Goal: Information Seeking & Learning: Check status

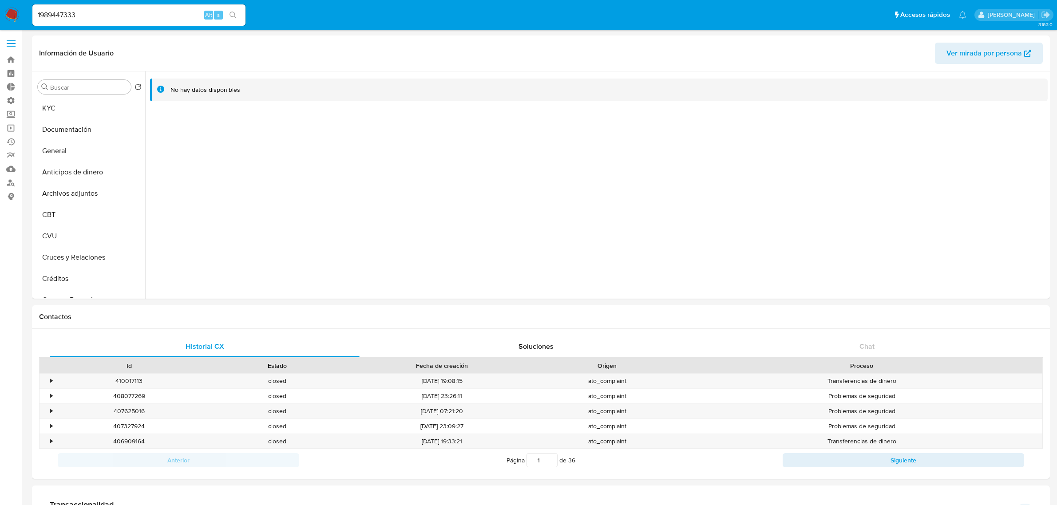
scroll to position [444, 0]
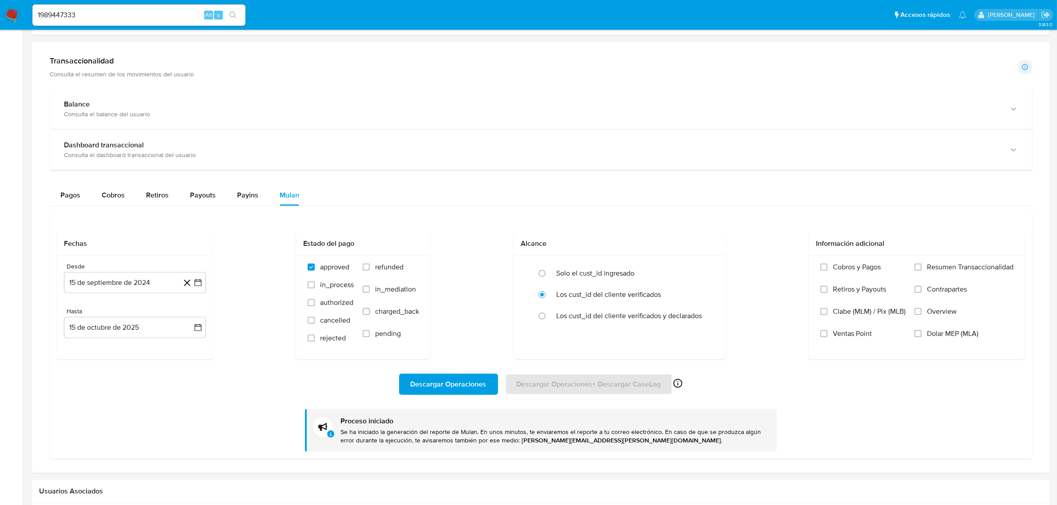
click at [0, 4] on nav "Pausado Ver notificaciones 1989447333 Alt s Accesos rápidos Presiona las siguie…" at bounding box center [528, 15] width 1057 height 30
paste input "69005954"
type input "1690059543"
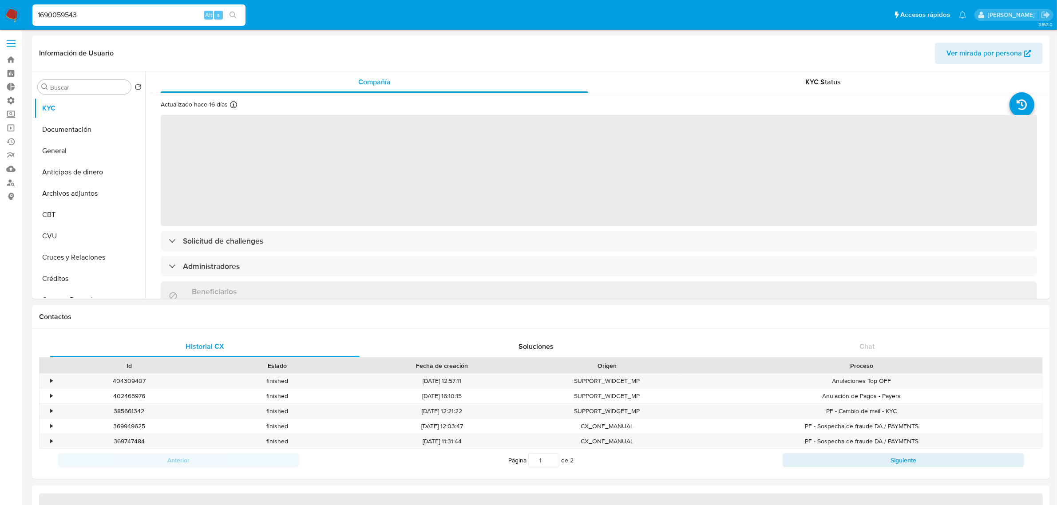
select select "10"
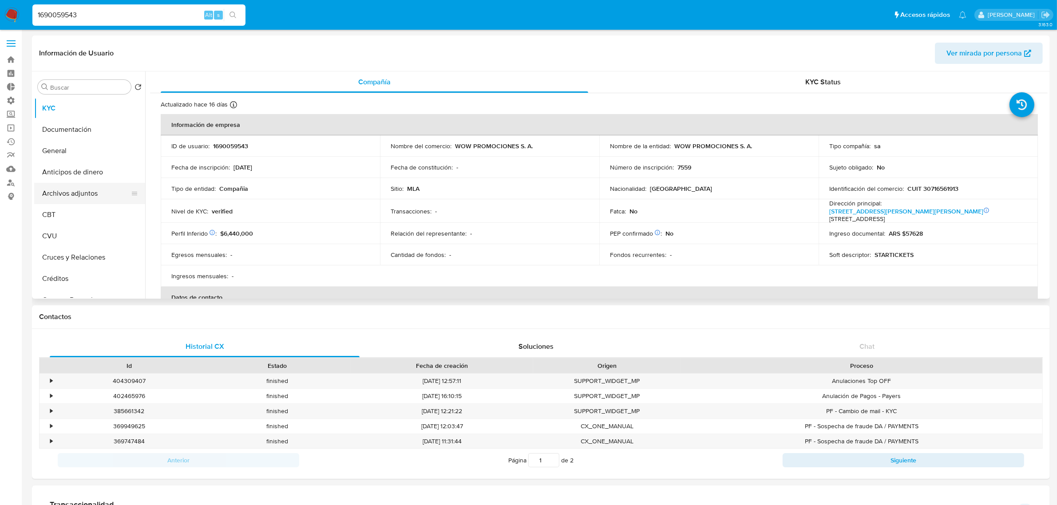
click at [69, 195] on button "Archivos adjuntos" at bounding box center [86, 193] width 104 height 21
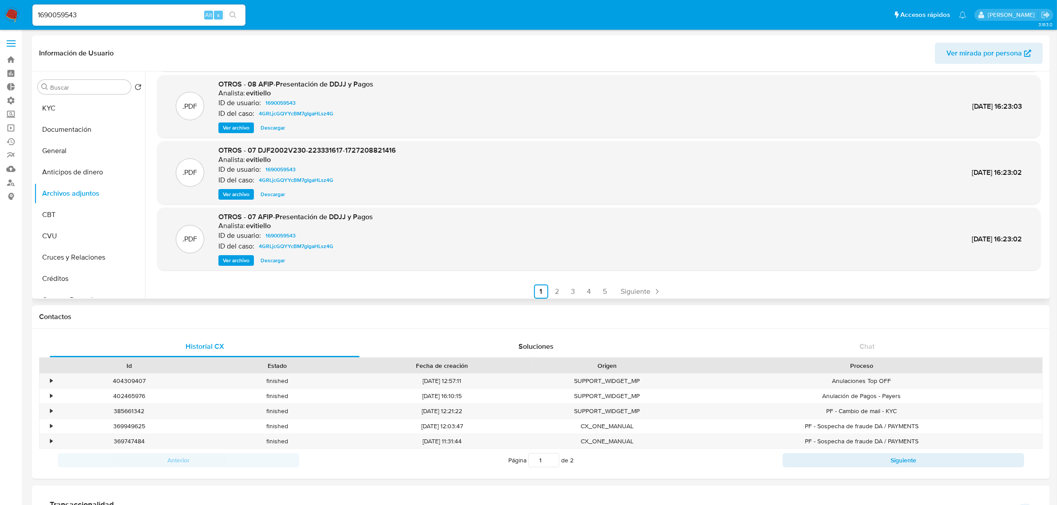
scroll to position [74, 0]
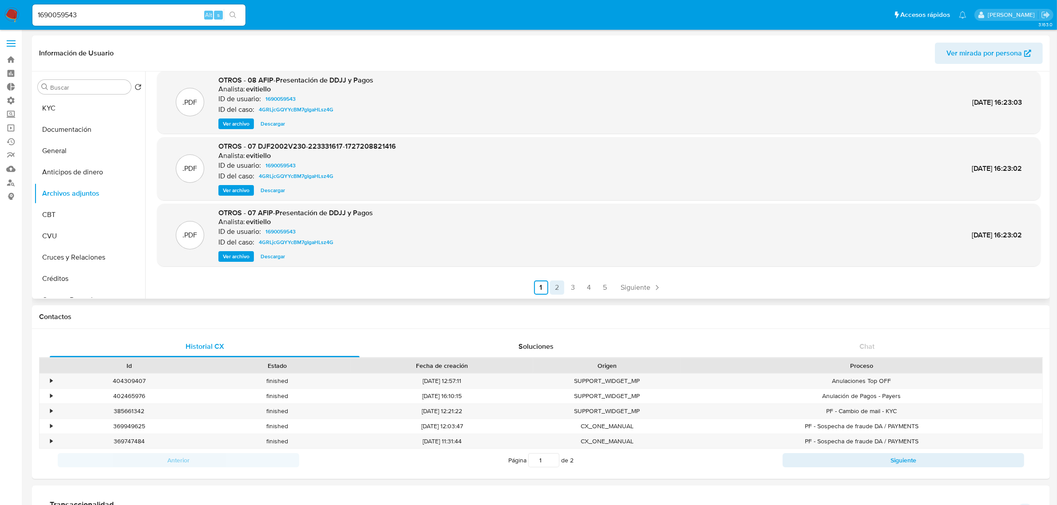
click at [557, 289] on link "2" at bounding box center [557, 287] width 14 height 14
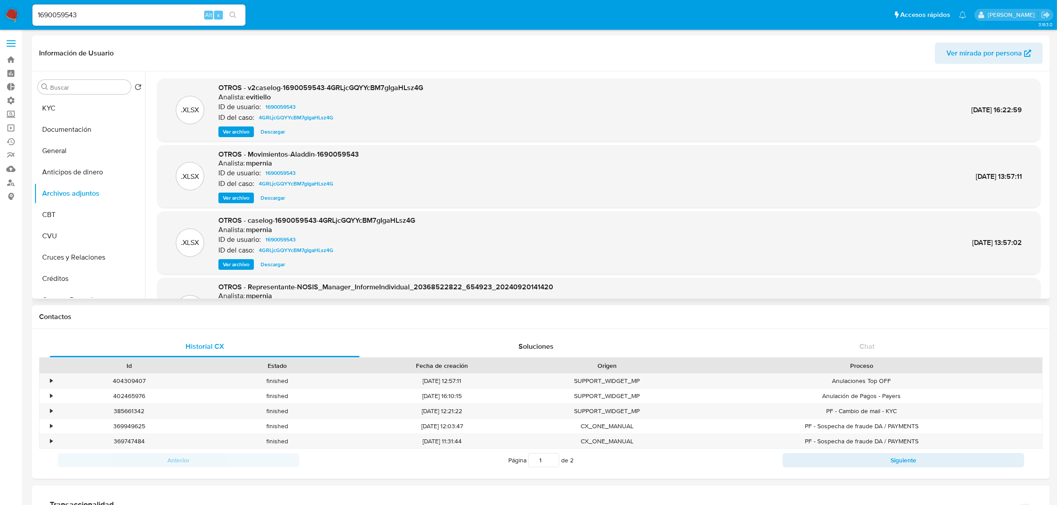
click at [283, 204] on div ".XLSX OTROS - Movimientos-Aladdin-1690059543 Analista: mpernia ID de usuario: 1…" at bounding box center [598, 176] width 883 height 63
drag, startPoint x: 281, startPoint y: 200, endPoint x: 277, endPoint y: 194, distance: 6.8
click at [280, 200] on span "Descargar" at bounding box center [272, 197] width 24 height 9
click at [277, 194] on div "Ver archivo Descargar Descargar" at bounding box center [288, 198] width 140 height 11
click at [8, 182] on link "Buscador de personas" at bounding box center [53, 183] width 106 height 14
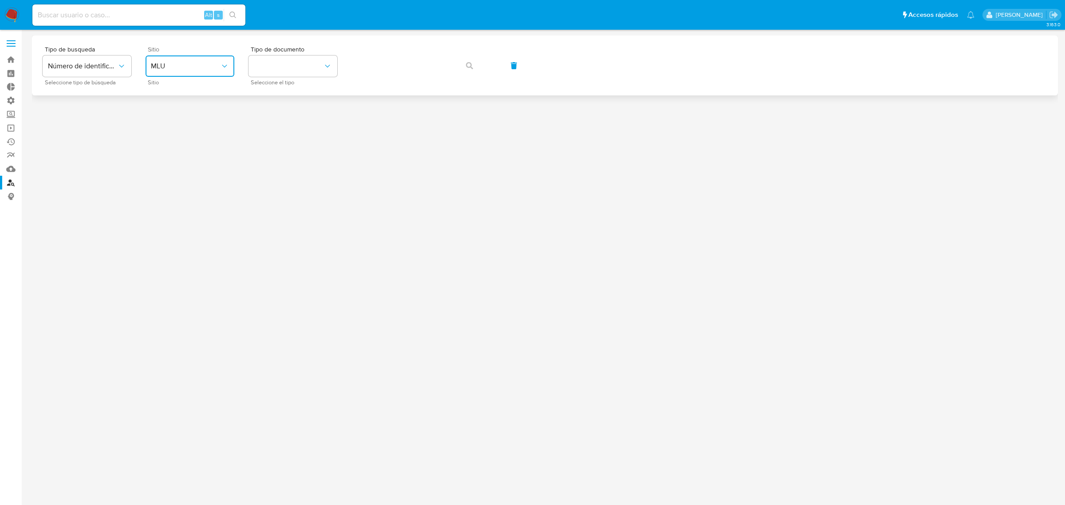
click at [201, 65] on span "MLU" at bounding box center [185, 66] width 69 height 9
click at [194, 114] on div "MLA" at bounding box center [187, 111] width 73 height 21
click at [314, 61] on button "identificationType" at bounding box center [292, 65] width 89 height 21
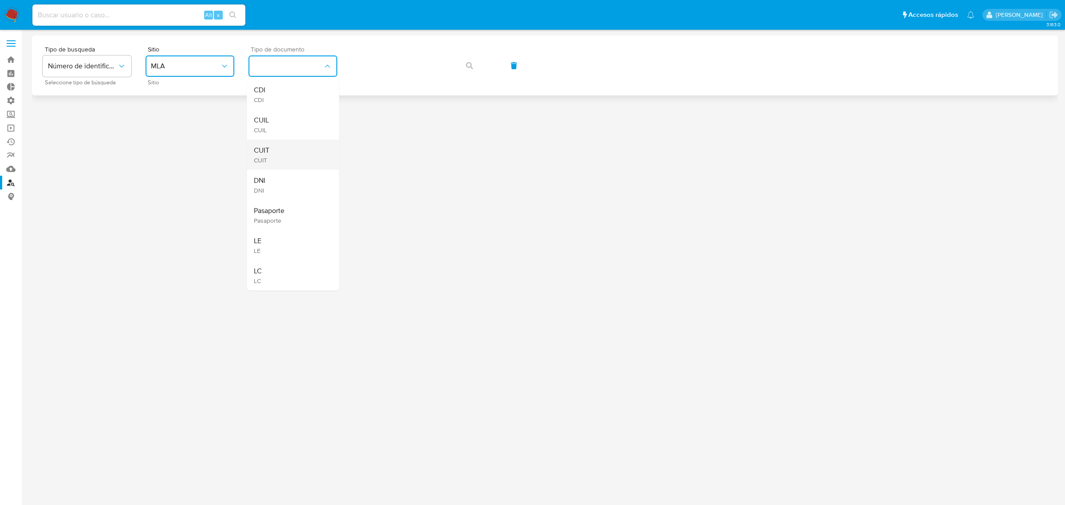
click at [300, 145] on div "CUIT CUIT" at bounding box center [290, 155] width 73 height 30
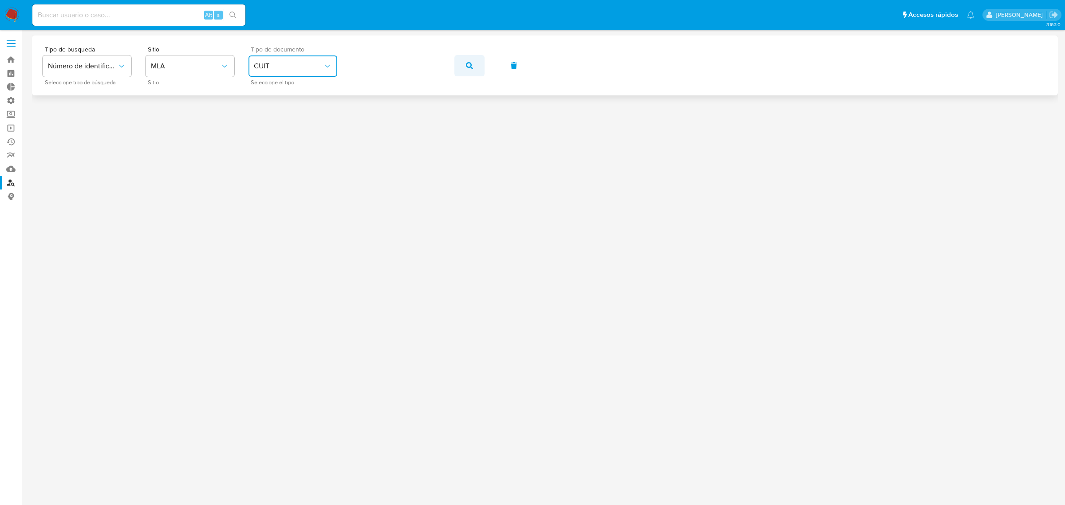
click at [475, 63] on button "button" at bounding box center [469, 65] width 30 height 21
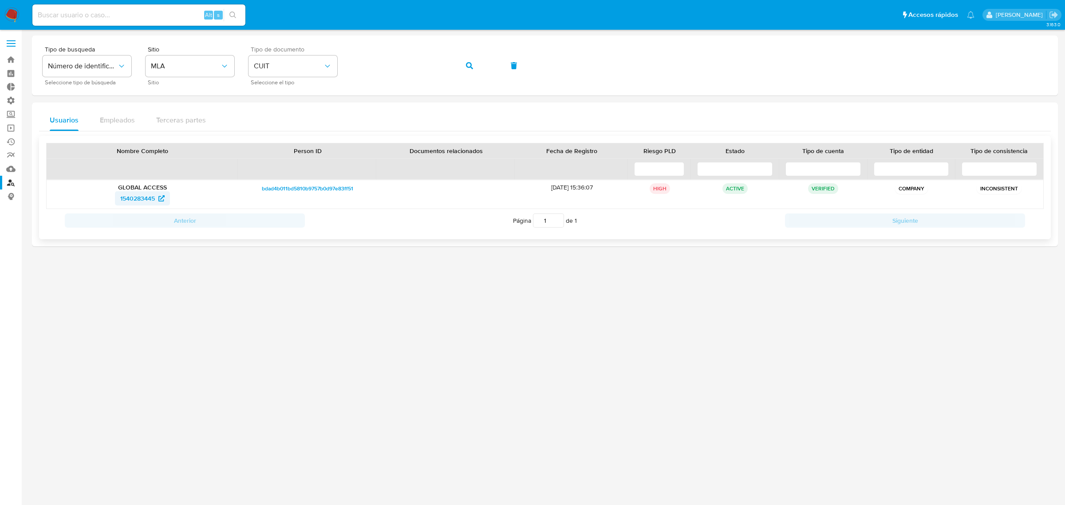
click at [130, 197] on span "1540283445" at bounding box center [137, 198] width 35 height 14
click at [135, 200] on span "1540283445" at bounding box center [137, 198] width 35 height 14
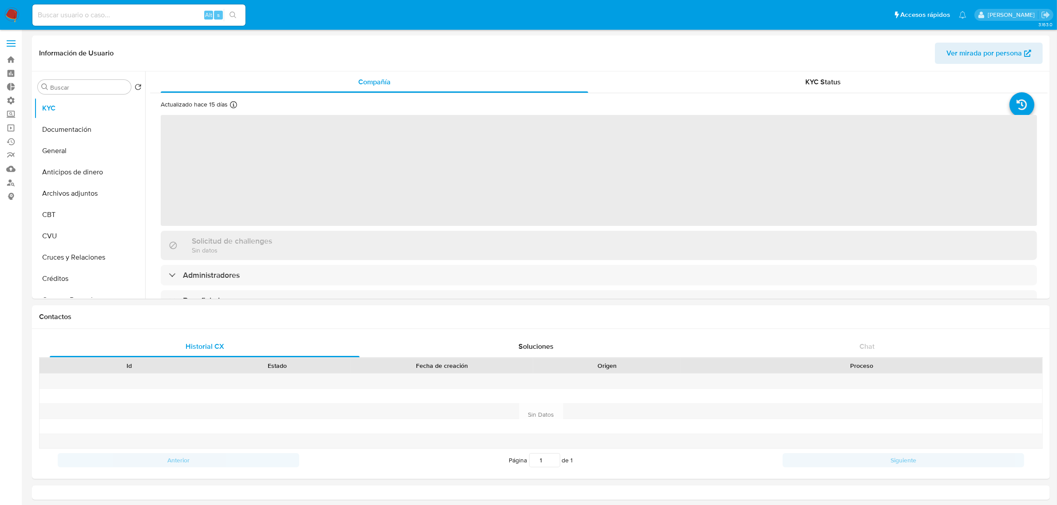
select select "10"
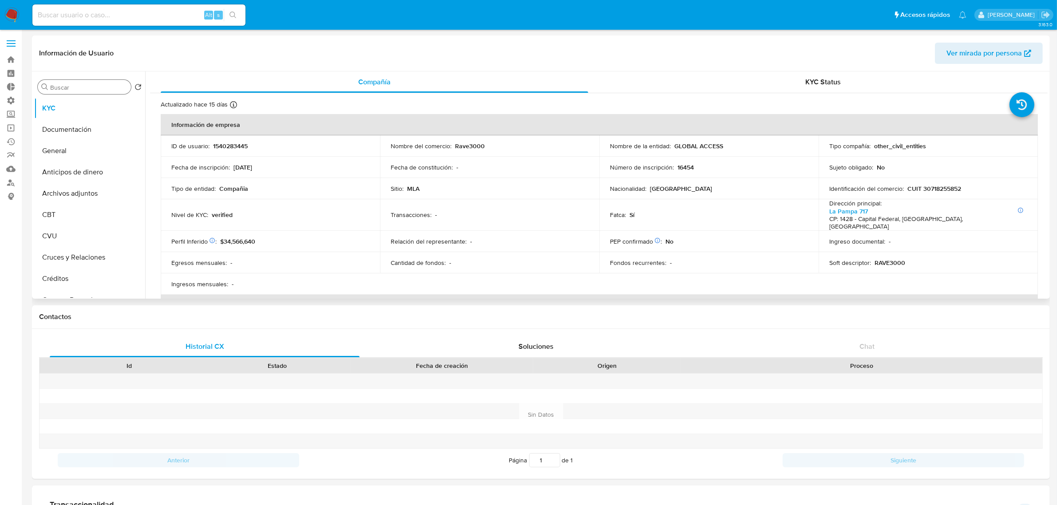
click at [59, 86] on input "Buscar" at bounding box center [88, 87] width 77 height 8
click at [59, 128] on button "Restricciones Nuevo Mundo" at bounding box center [86, 129] width 104 height 21
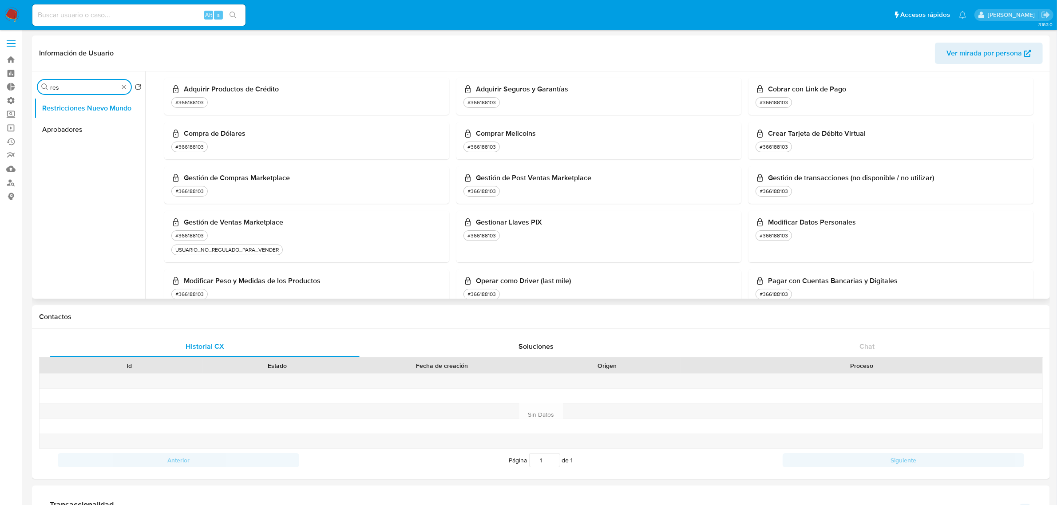
drag, startPoint x: 72, startPoint y: 90, endPoint x: 34, endPoint y: 84, distance: 38.5
click at [34, 84] on div "Buscar res Volver al orden por defecto Restricciones Nuevo Mundo Aprobadores" at bounding box center [89, 186] width 111 height 226
type input "x"
type input "cas"
click at [76, 111] on button "Historial Casos" at bounding box center [86, 108] width 104 height 21
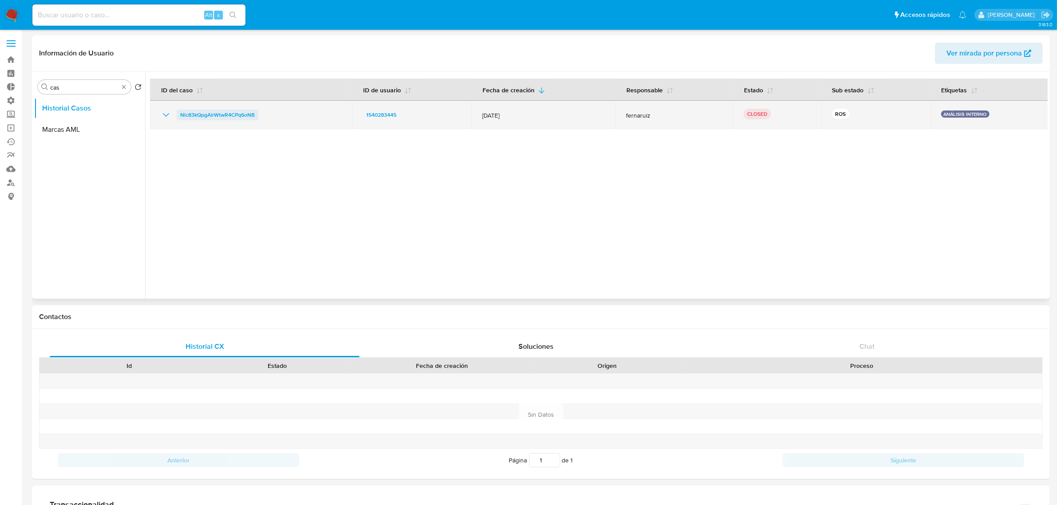
click at [202, 113] on span "Nlc83kQpgAlrWtwR4CPq6oNB" at bounding box center [217, 115] width 75 height 11
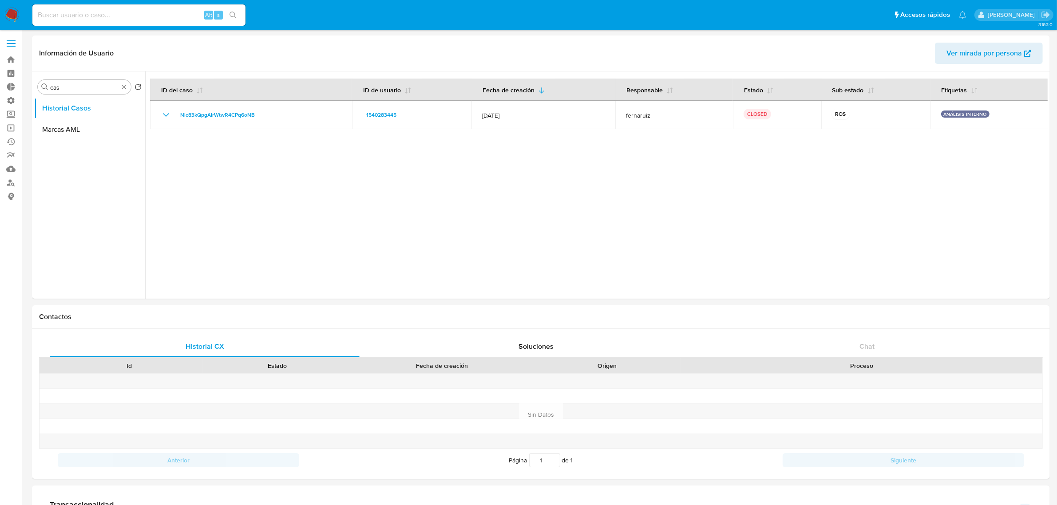
click at [51, 9] on input at bounding box center [138, 15] width 213 height 12
paste input "1690059543"
type input "1690059543"
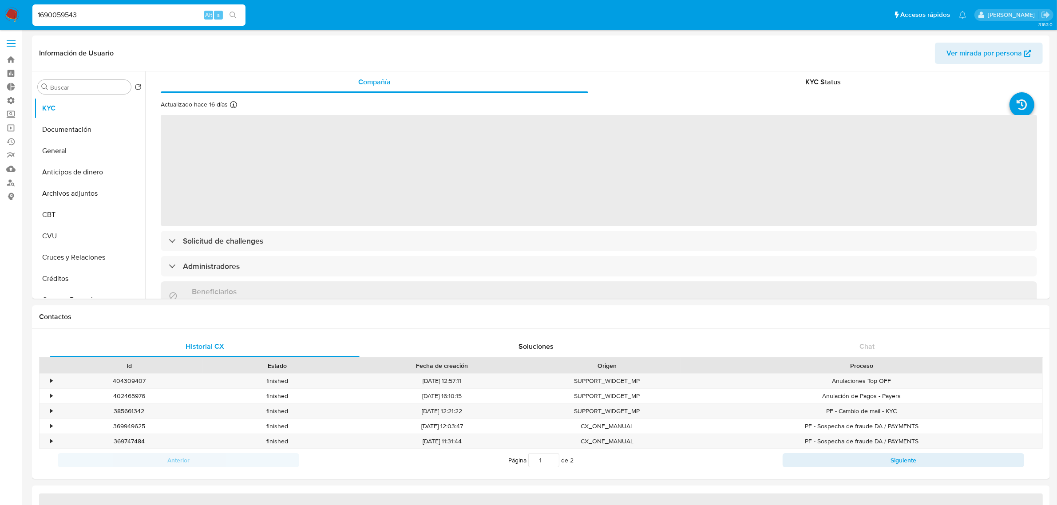
select select "10"
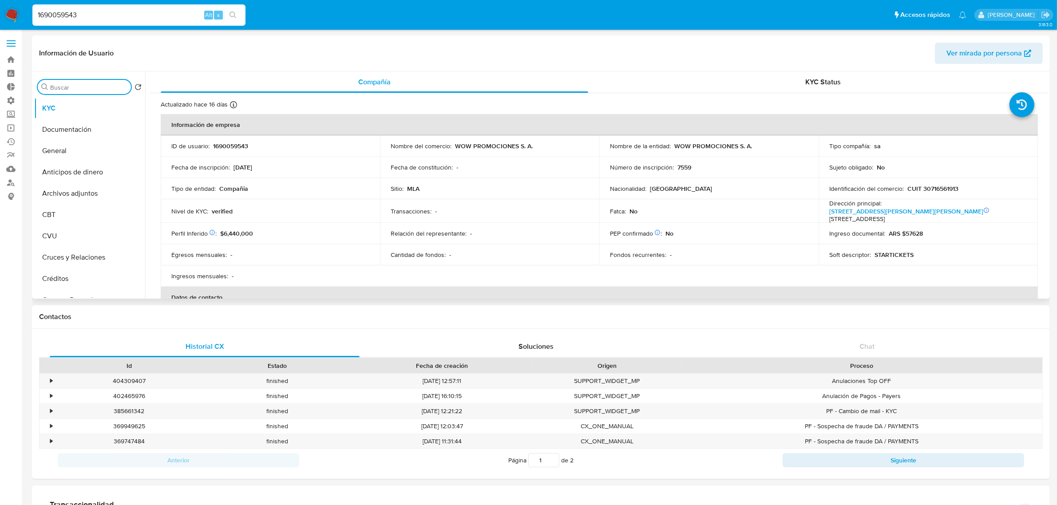
click at [83, 90] on input "Buscar" at bounding box center [88, 87] width 77 height 8
type input "cas"
click at [80, 129] on button "Historial Casos" at bounding box center [86, 129] width 104 height 21
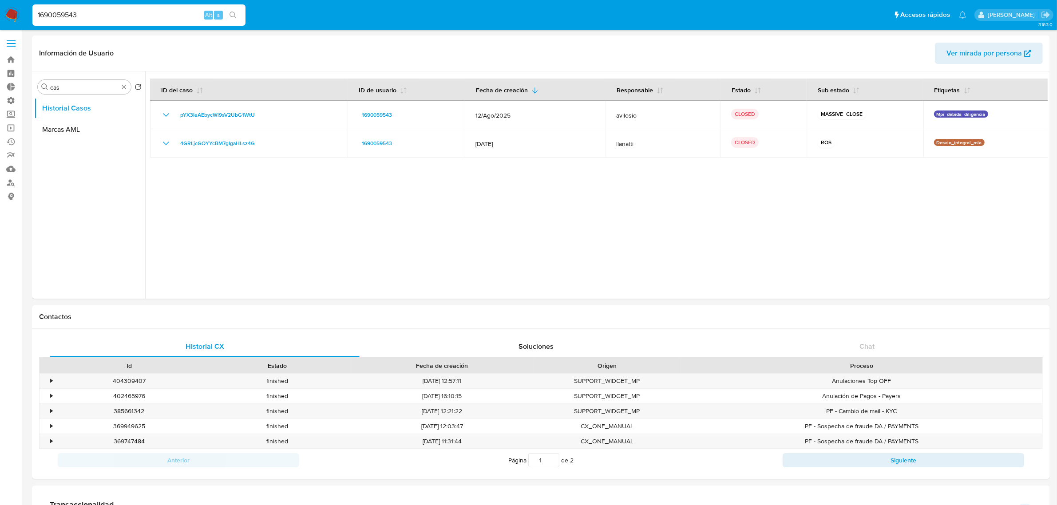
click at [13, 46] on span at bounding box center [11, 46] width 9 height 1
click at [0, 0] on input "checkbox" at bounding box center [0, 0] width 0 height 0
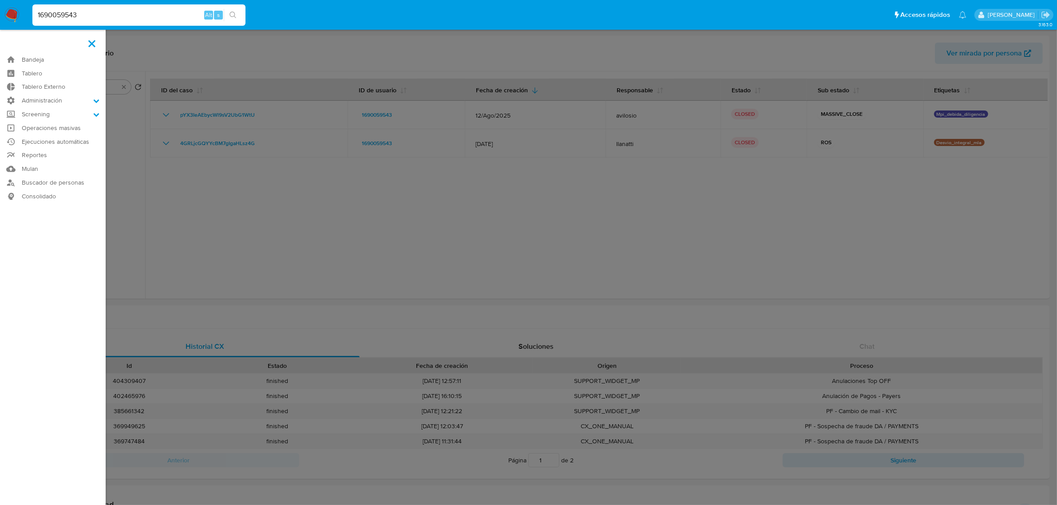
click at [12, 21] on img at bounding box center [11, 15] width 15 height 15
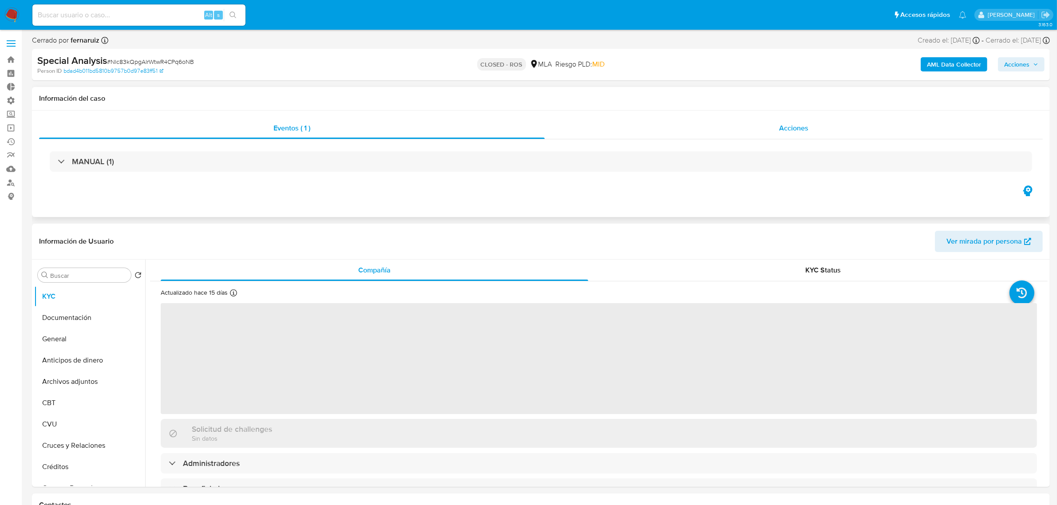
select select "10"
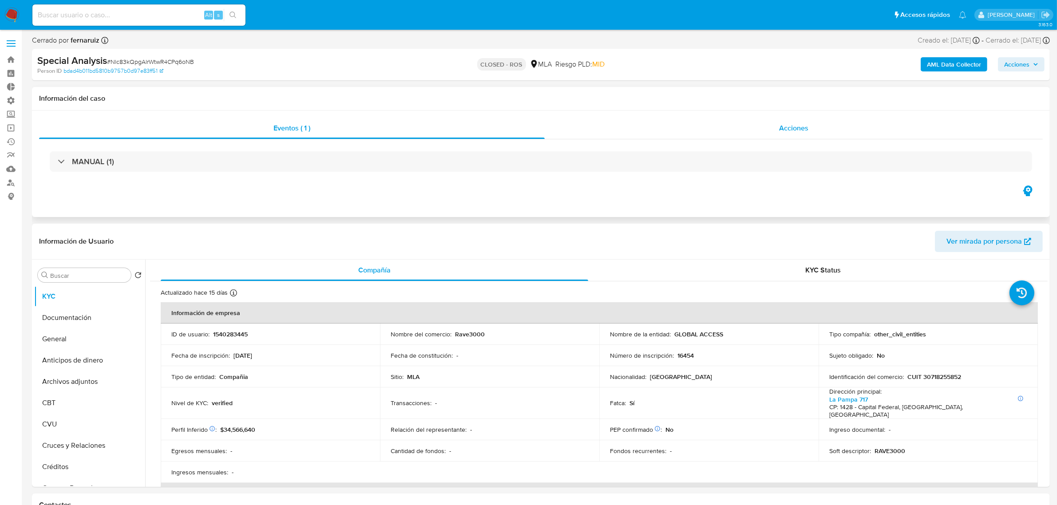
click at [766, 131] on div "Acciones" at bounding box center [793, 128] width 498 height 21
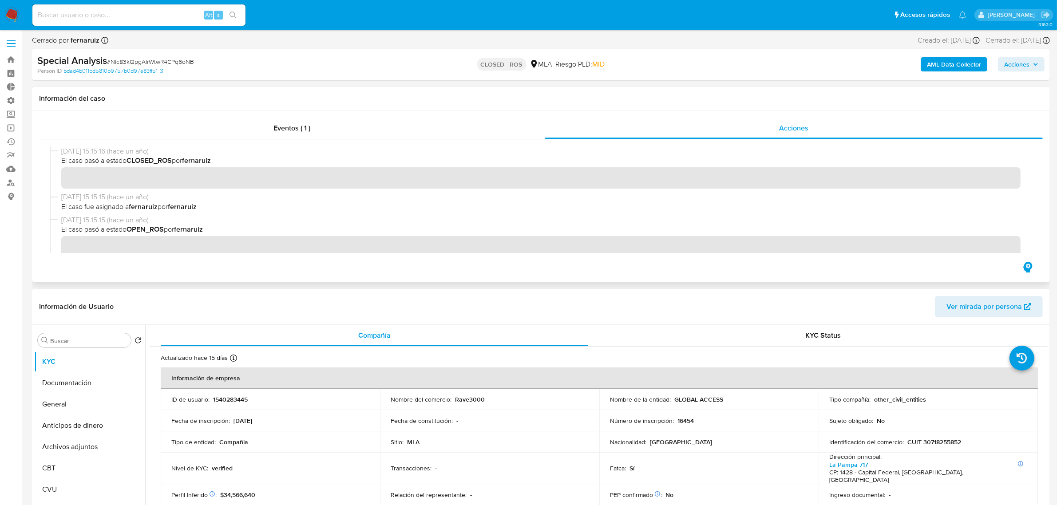
scroll to position [610, 0]
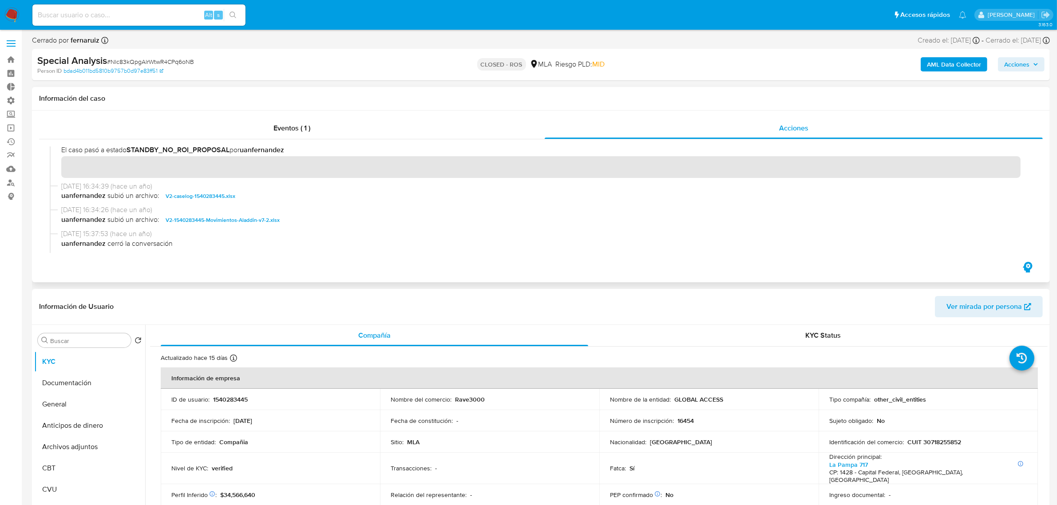
click at [233, 220] on span "V2-1540283445-Movimientos-Aladdin-v7-2.xlsx" at bounding box center [223, 220] width 114 height 11
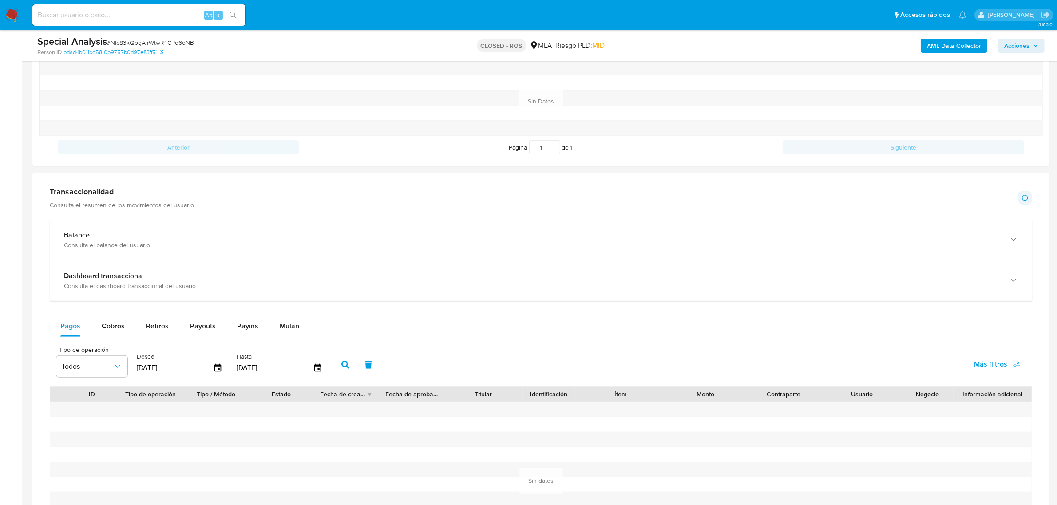
scroll to position [457, 0]
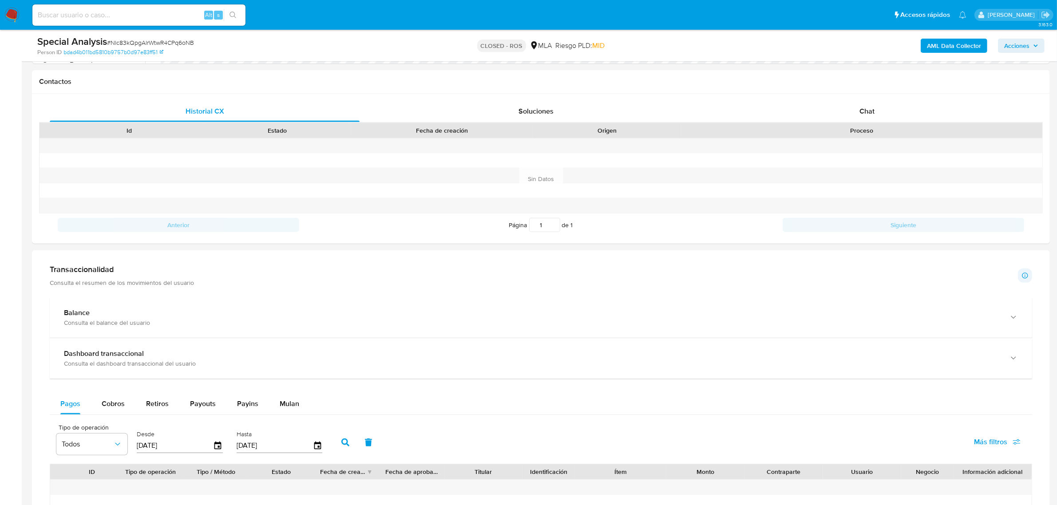
click at [145, 16] on input at bounding box center [138, 15] width 213 height 12
paste input "1185792199"
type input "1185792199"
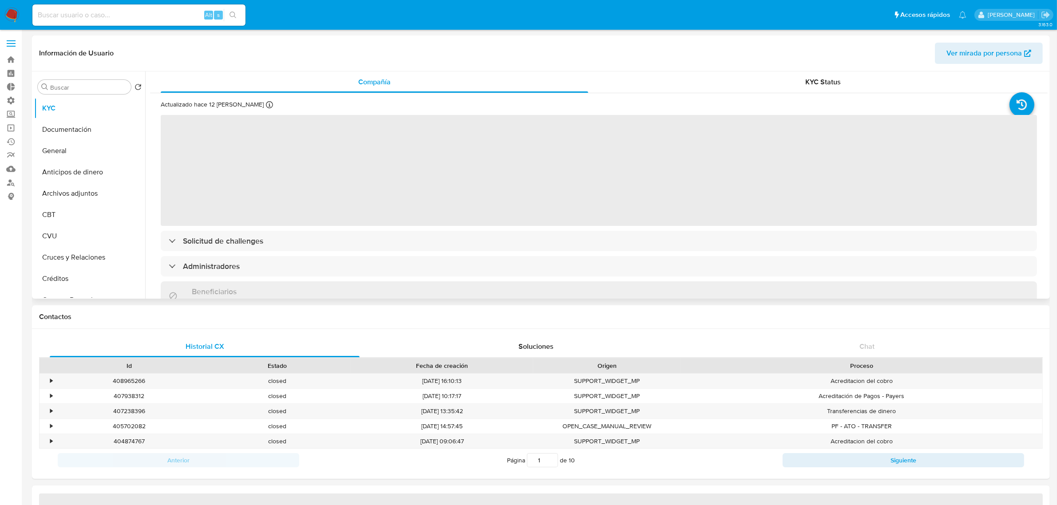
select select "10"
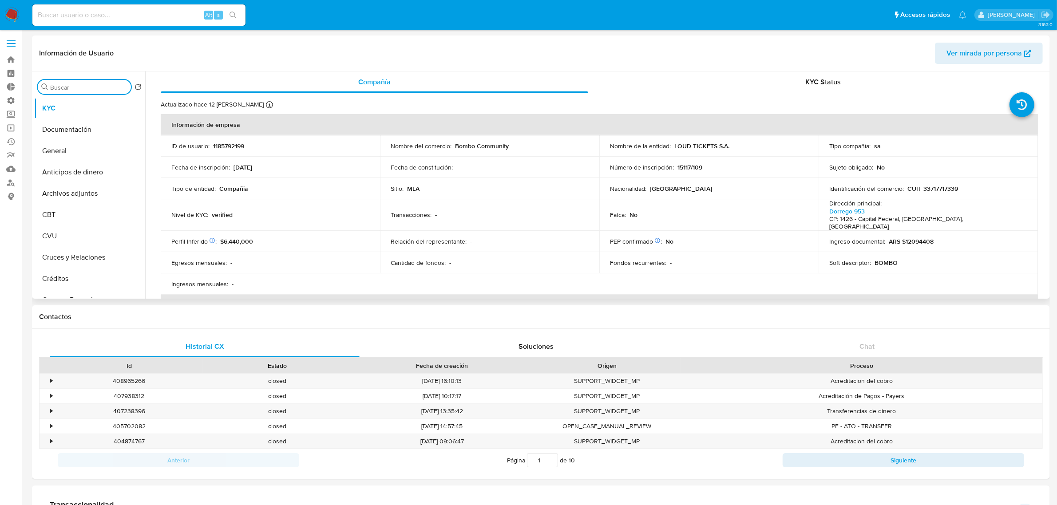
click at [83, 90] on input "Buscar" at bounding box center [88, 87] width 77 height 8
type input "cas"
click at [69, 135] on button "Historial Casos" at bounding box center [86, 129] width 104 height 21
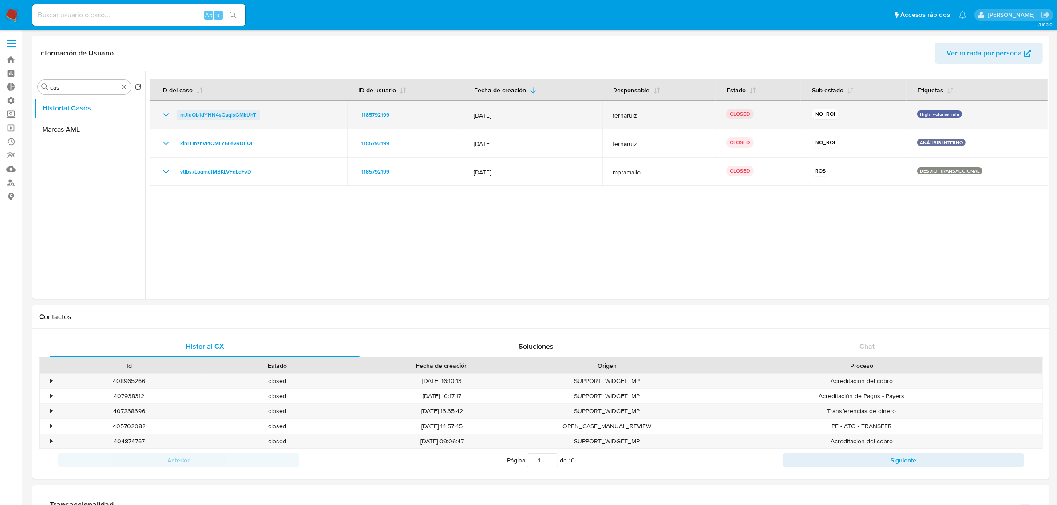
click at [236, 115] on span "mJluQb1dYHN4sGaqlsGMkUhT" at bounding box center [218, 115] width 76 height 11
click at [227, 113] on span "mJluQb1dYHN4sGaqlsGMkUhT" at bounding box center [218, 115] width 76 height 11
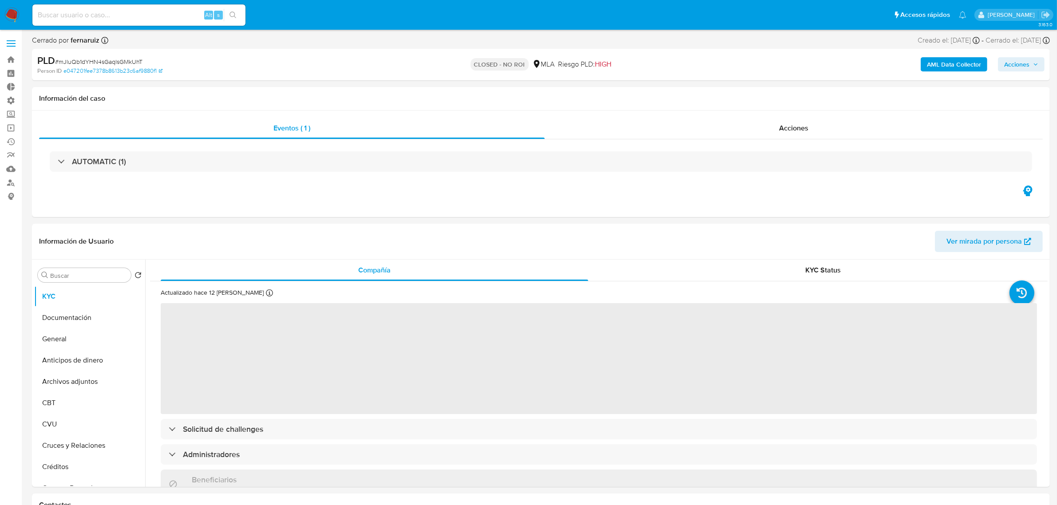
select select "10"
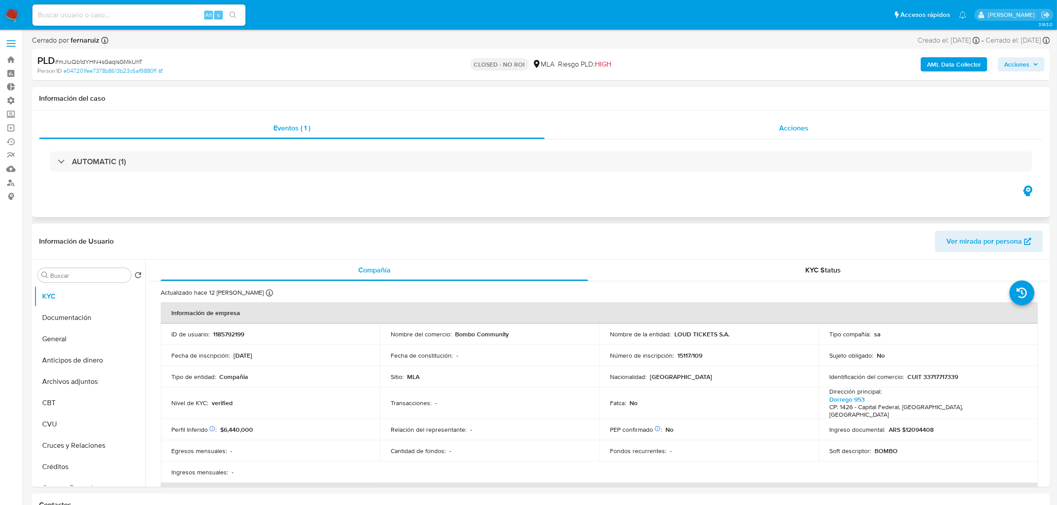
click at [757, 136] on div "Acciones" at bounding box center [793, 128] width 498 height 21
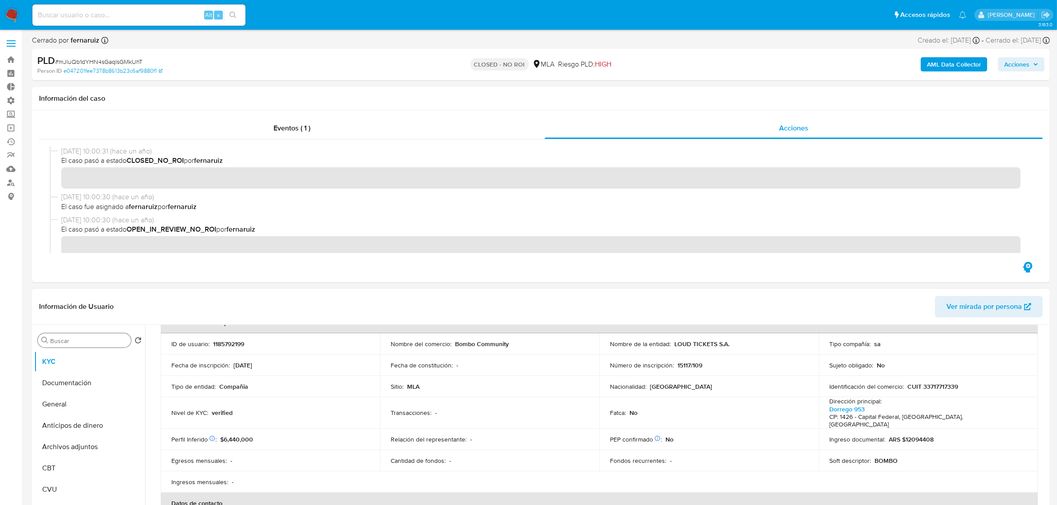
click at [78, 341] on input "Buscar" at bounding box center [88, 341] width 77 height 8
type input "cas"
click at [71, 375] on button "Historial Casos" at bounding box center [86, 382] width 104 height 21
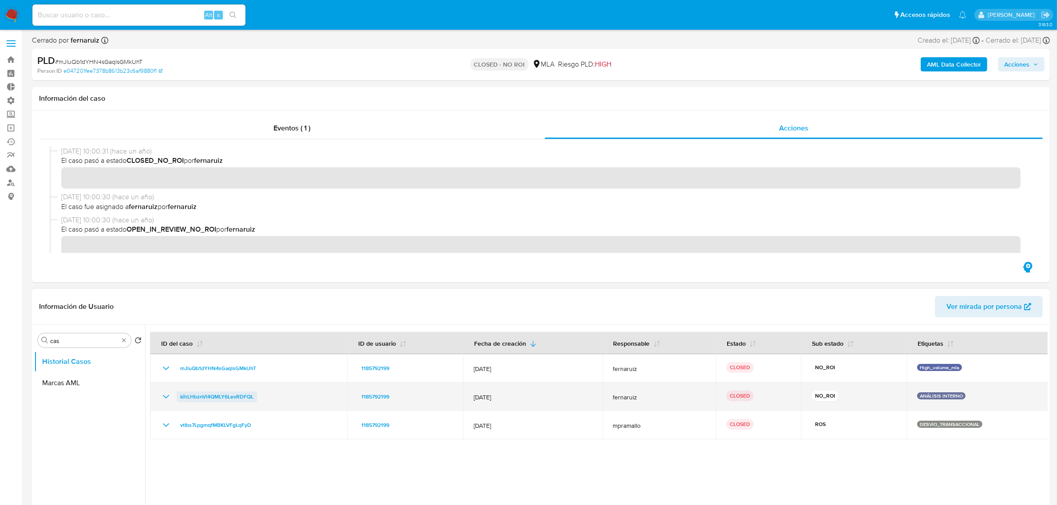
click at [237, 394] on span "kihLHbznVl4QMLY6LevRDFQL" at bounding box center [216, 396] width 73 height 11
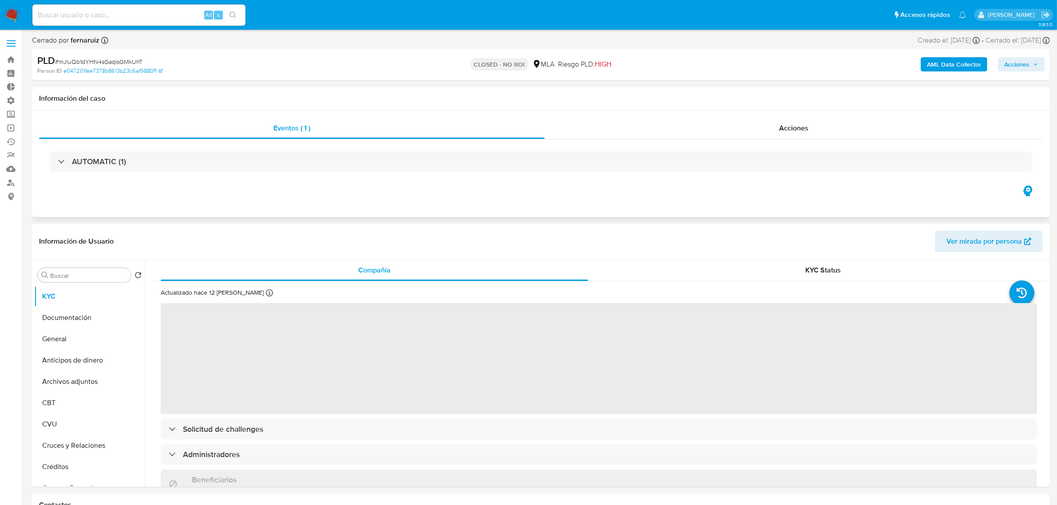
select select "10"
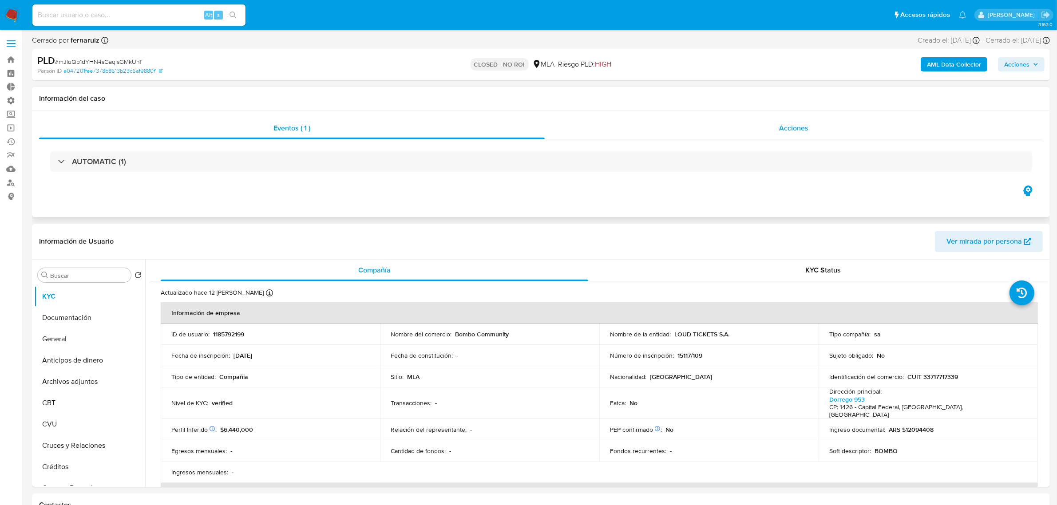
click at [770, 130] on div "Acciones" at bounding box center [793, 128] width 498 height 21
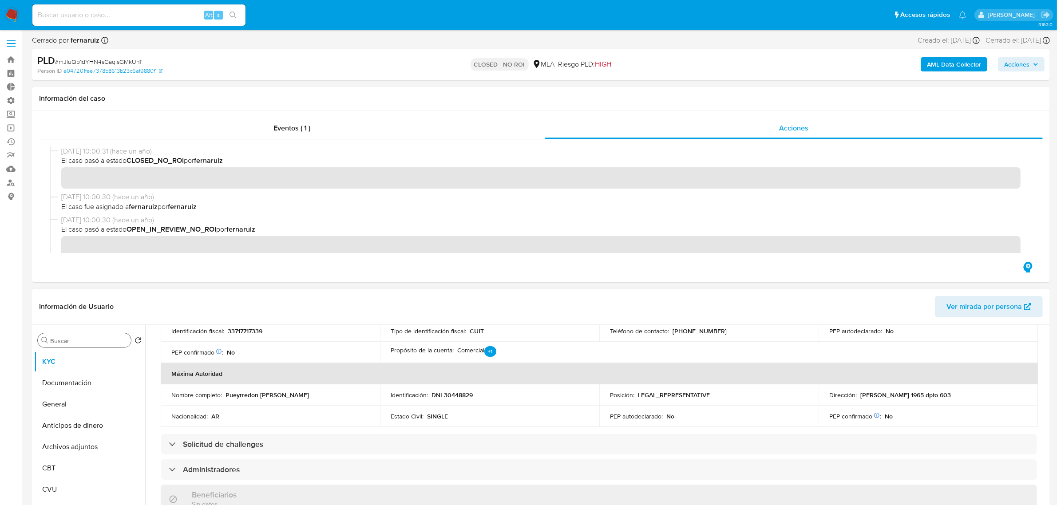
click at [89, 337] on input "Buscar" at bounding box center [88, 341] width 77 height 8
type input "cas"
click at [87, 380] on button "Historial Casos" at bounding box center [86, 382] width 104 height 21
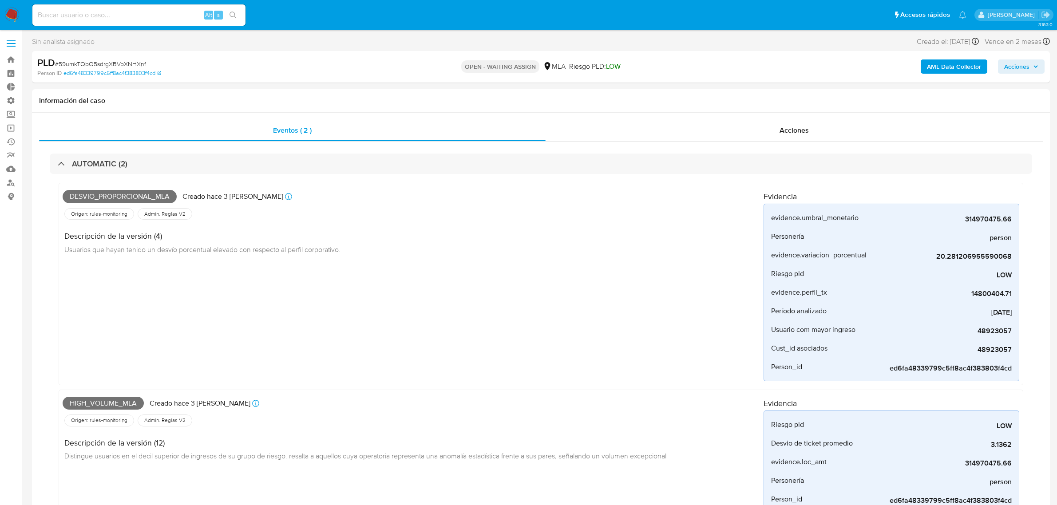
select select "10"
click at [93, 16] on input at bounding box center [138, 15] width 213 height 12
paste input "1690059543"
type input "1690059543"
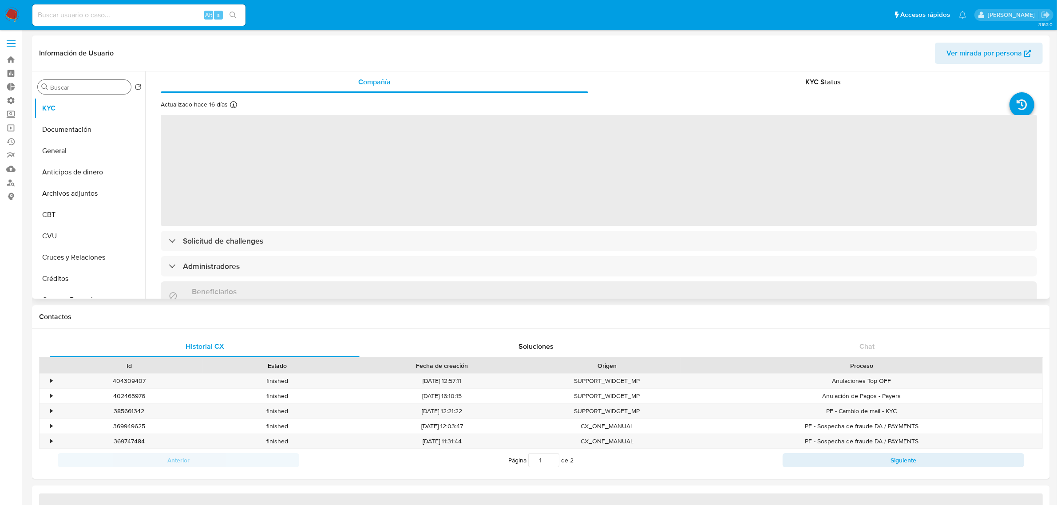
click at [82, 91] on input "Buscar" at bounding box center [88, 87] width 77 height 8
type input "c"
select select "10"
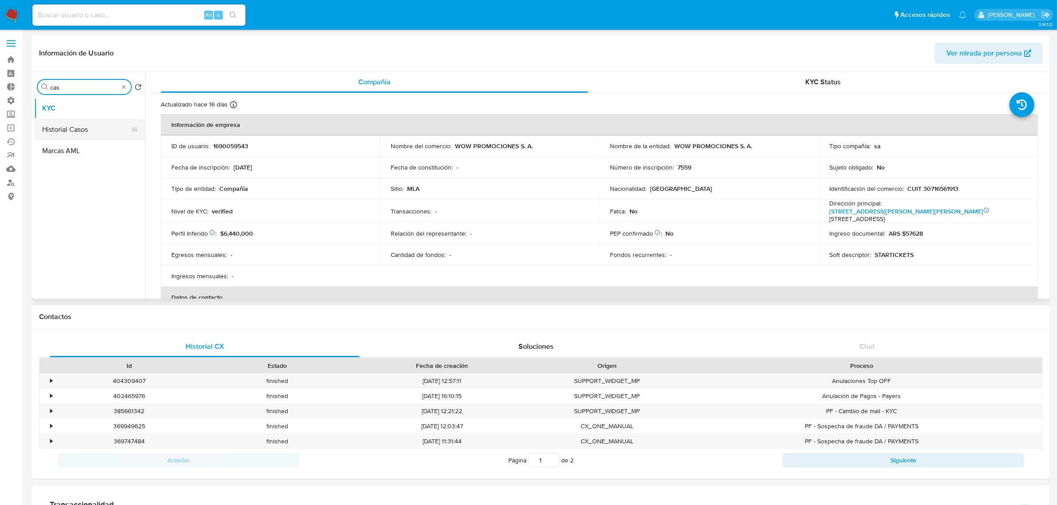
type input "cas"
click at [79, 126] on button "Historial Casos" at bounding box center [86, 129] width 104 height 21
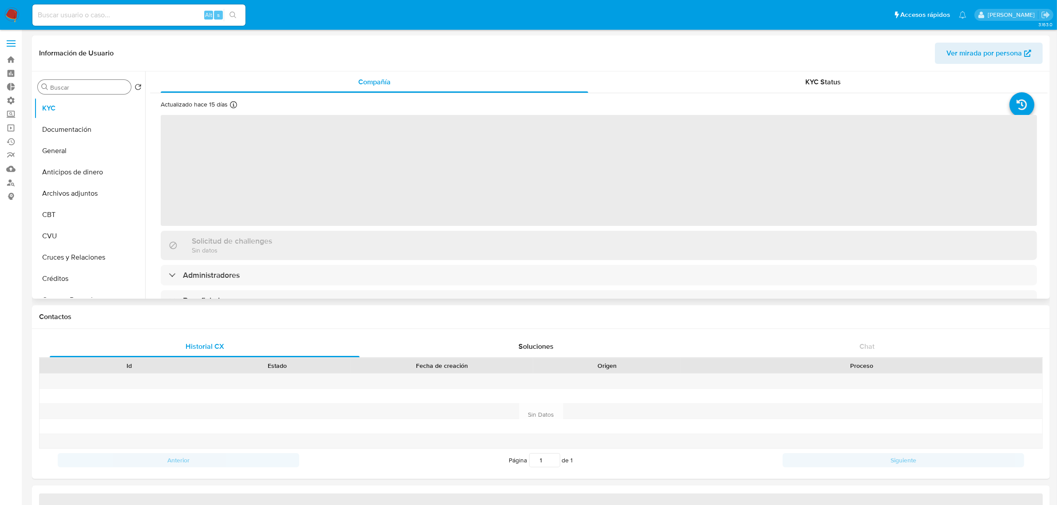
click at [52, 85] on input "Buscar" at bounding box center [88, 87] width 77 height 8
select select "10"
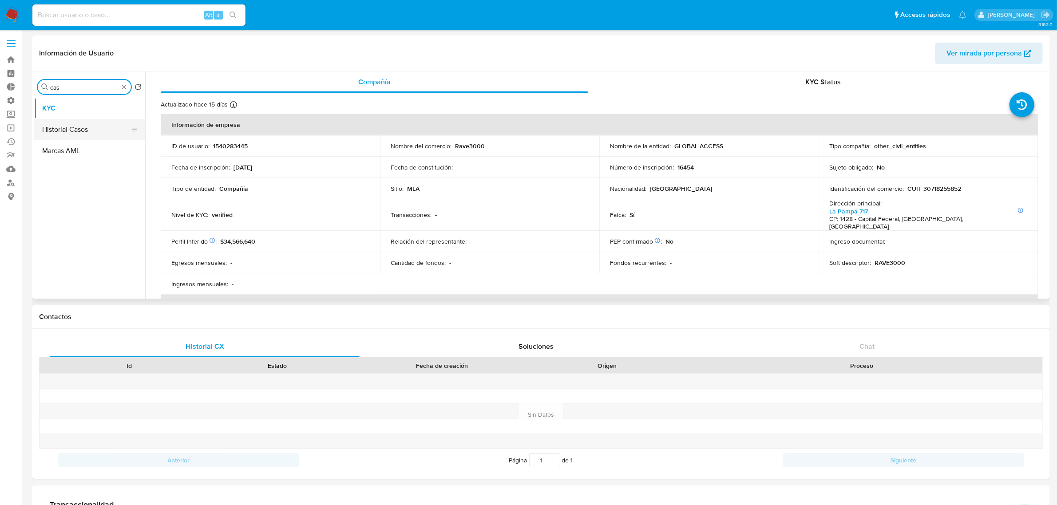
type input "cas"
click at [78, 129] on button "Historial Casos" at bounding box center [86, 129] width 104 height 21
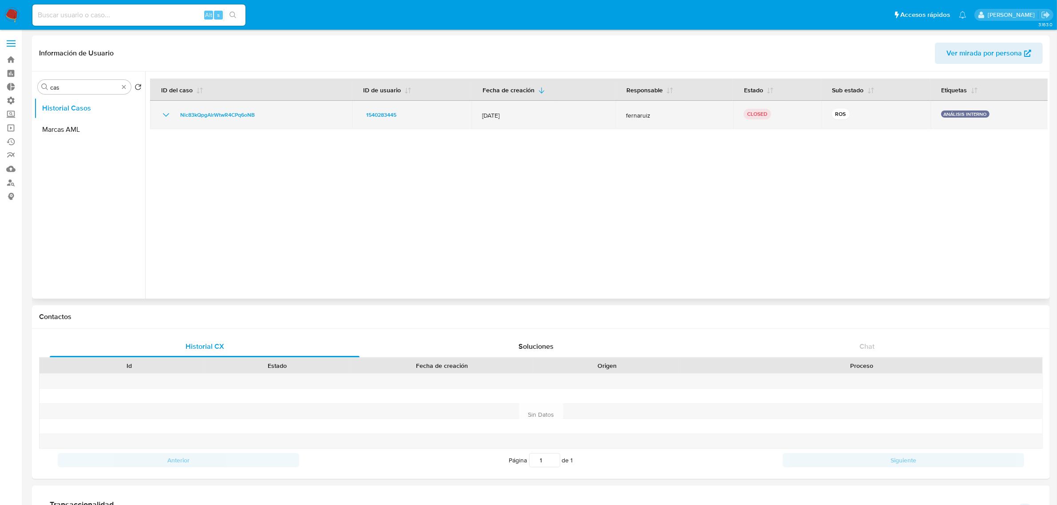
click at [161, 114] on icon "Mostrar/Ocultar" at bounding box center [166, 115] width 11 height 11
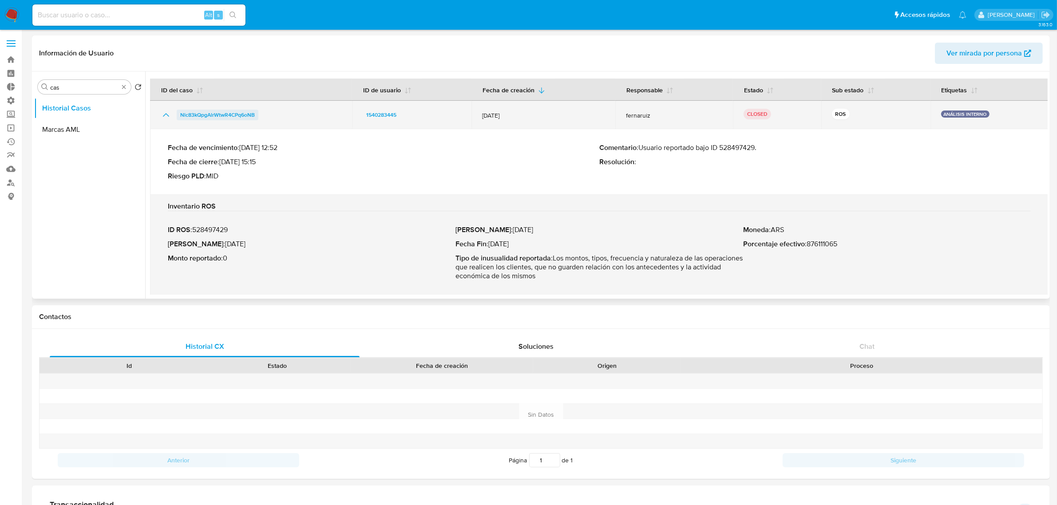
click at [236, 111] on span "Nlc83kQpgAlrWtwR4CPq6oNB" at bounding box center [217, 115] width 75 height 11
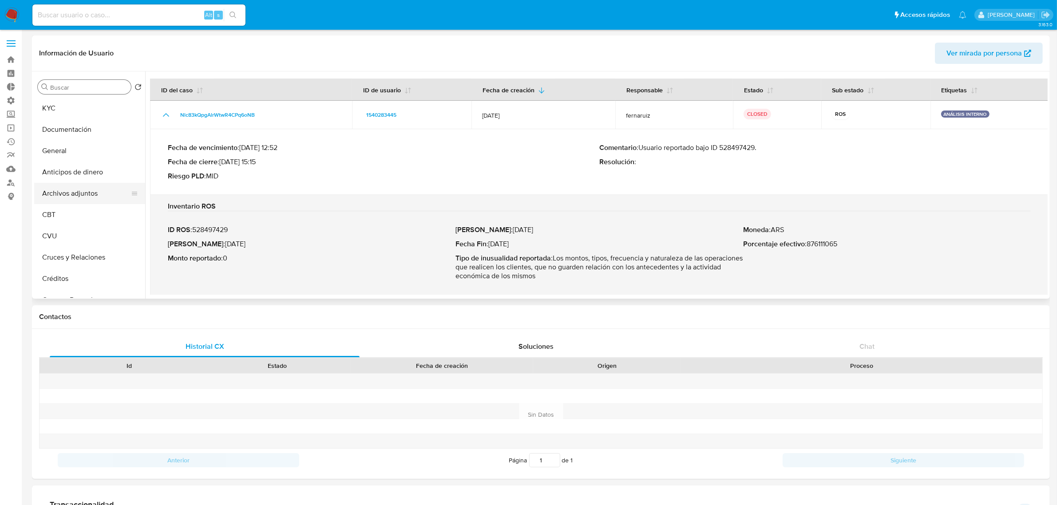
click at [78, 187] on button "Archivos adjuntos" at bounding box center [86, 193] width 104 height 21
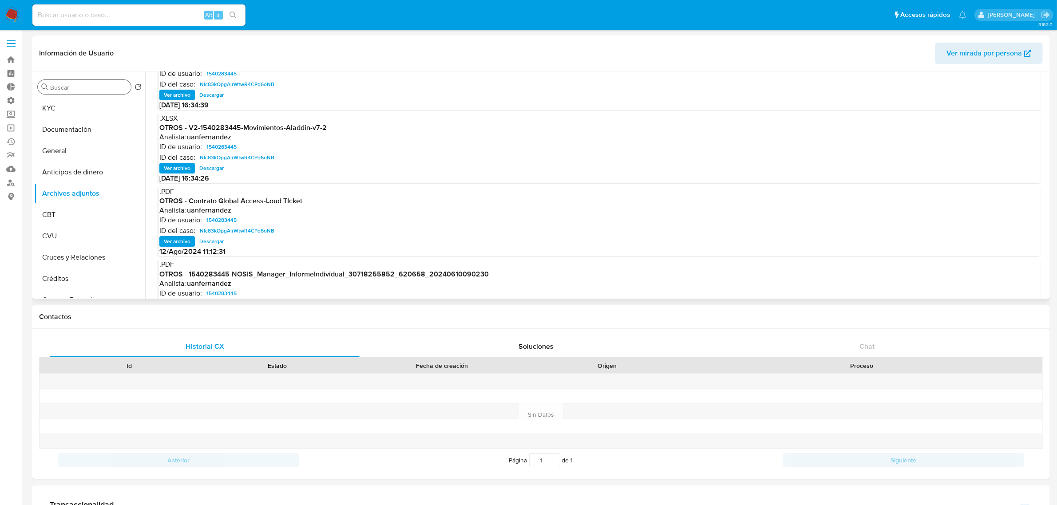
scroll to position [55, 0]
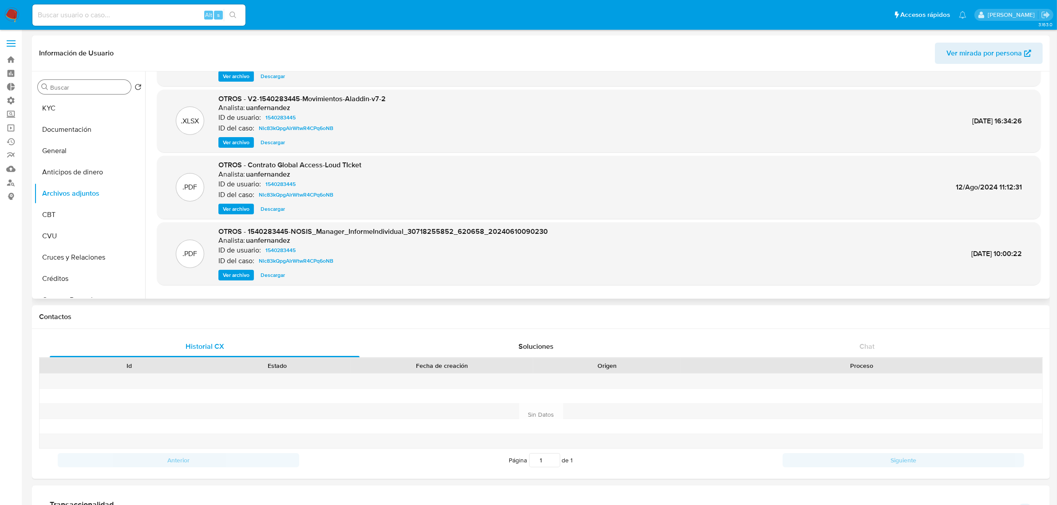
click at [279, 143] on span "Descargar" at bounding box center [272, 142] width 24 height 9
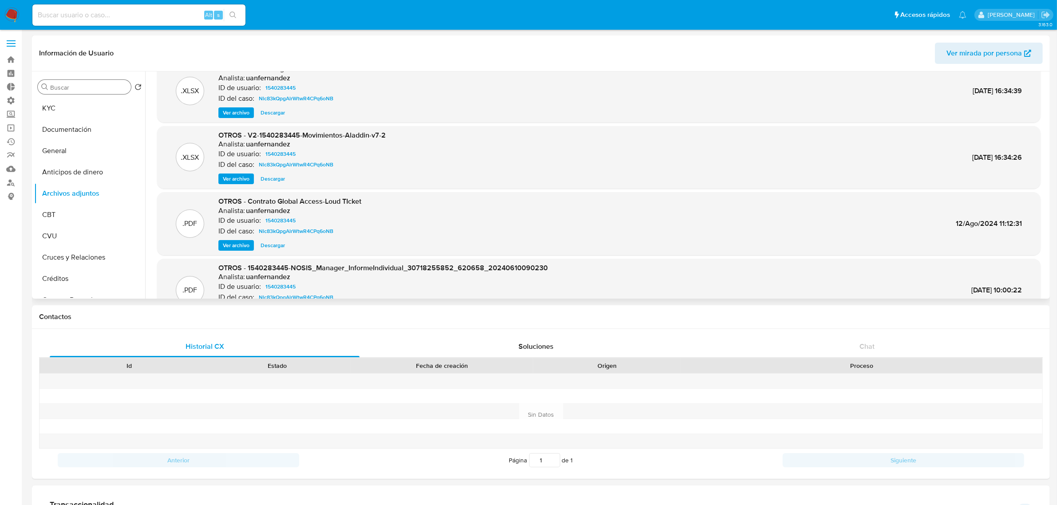
scroll to position [0, 0]
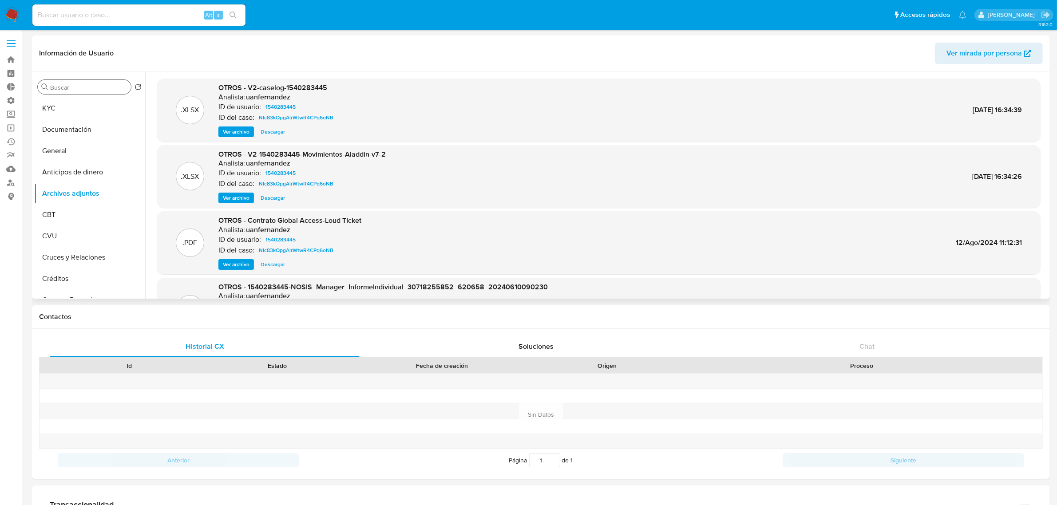
click at [261, 133] on span "Descargar" at bounding box center [272, 131] width 24 height 9
click at [270, 131] on span "Descargar" at bounding box center [272, 131] width 24 height 9
click at [100, 90] on input "Buscar" at bounding box center [88, 87] width 77 height 8
type input "res"
click at [99, 127] on button "Restricciones Nuevo Mundo" at bounding box center [86, 129] width 104 height 21
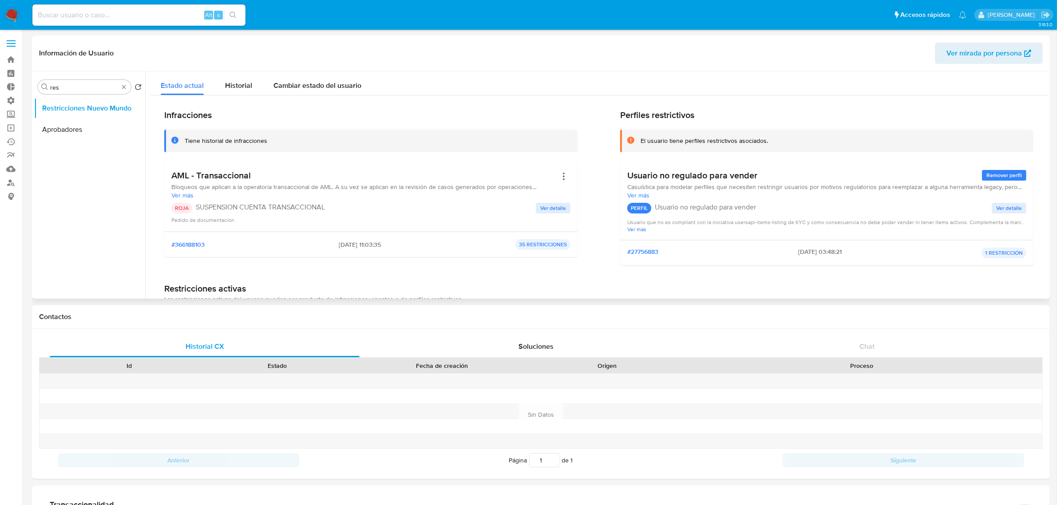
click at [562, 209] on span "Ver detalle" at bounding box center [553, 208] width 26 height 9
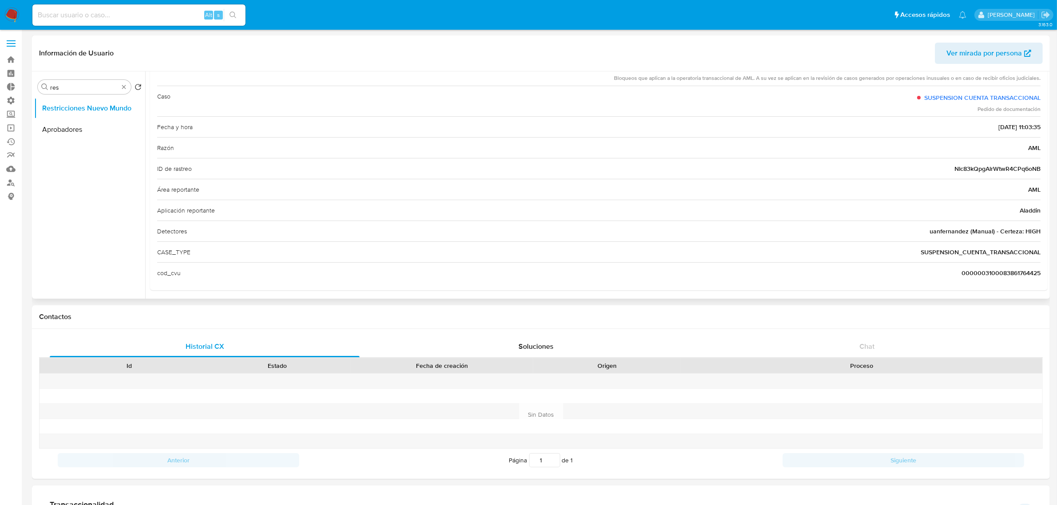
scroll to position [72, 0]
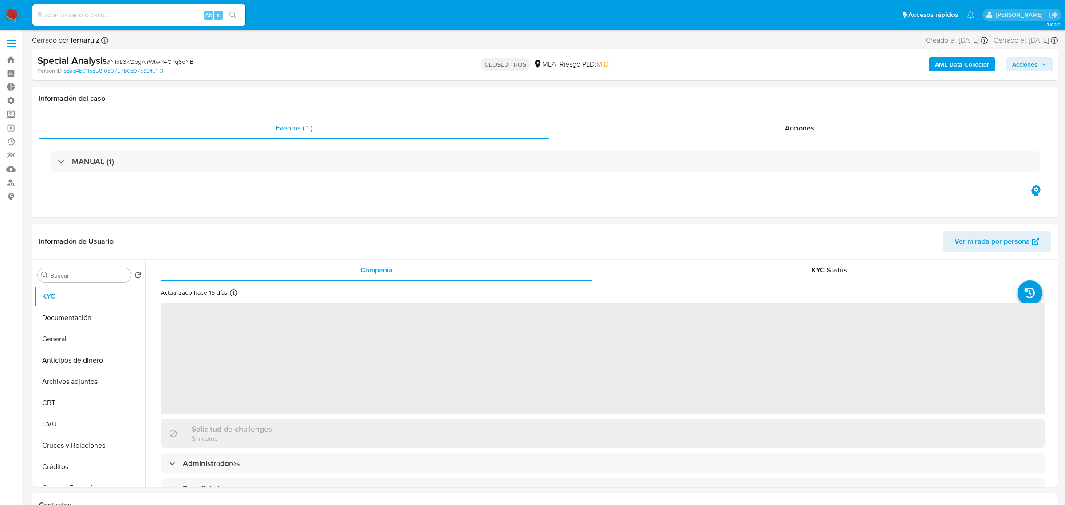
select select "10"
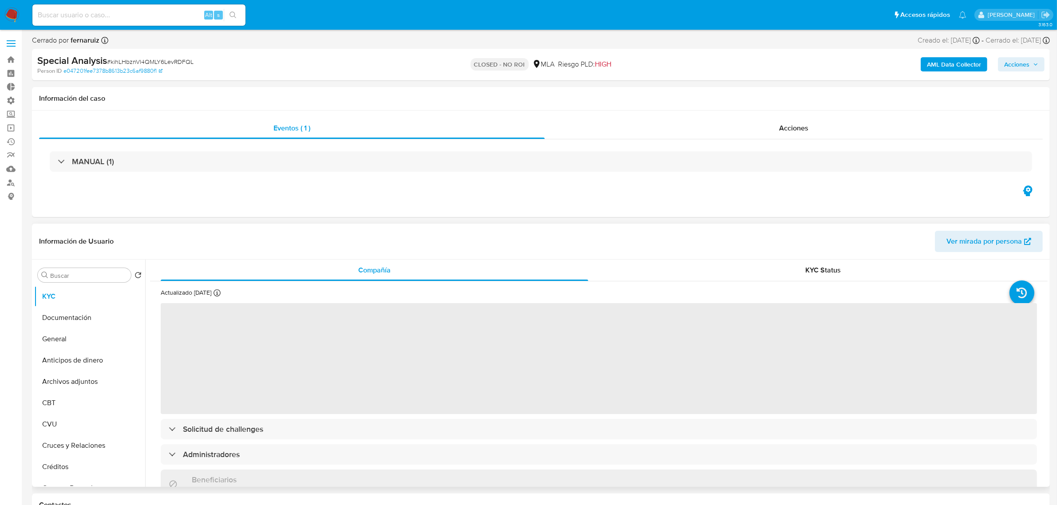
select select "10"
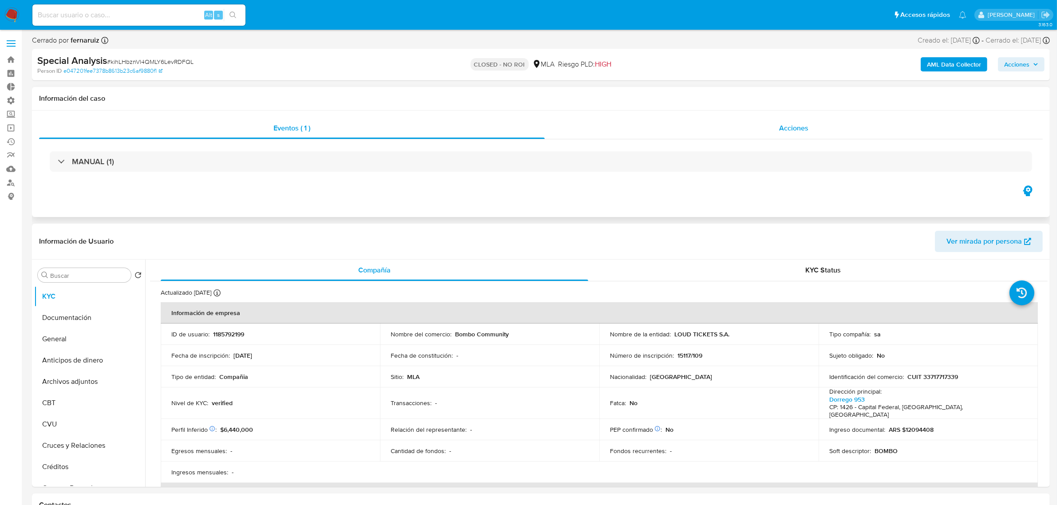
click at [769, 130] on div "Acciones" at bounding box center [793, 128] width 498 height 21
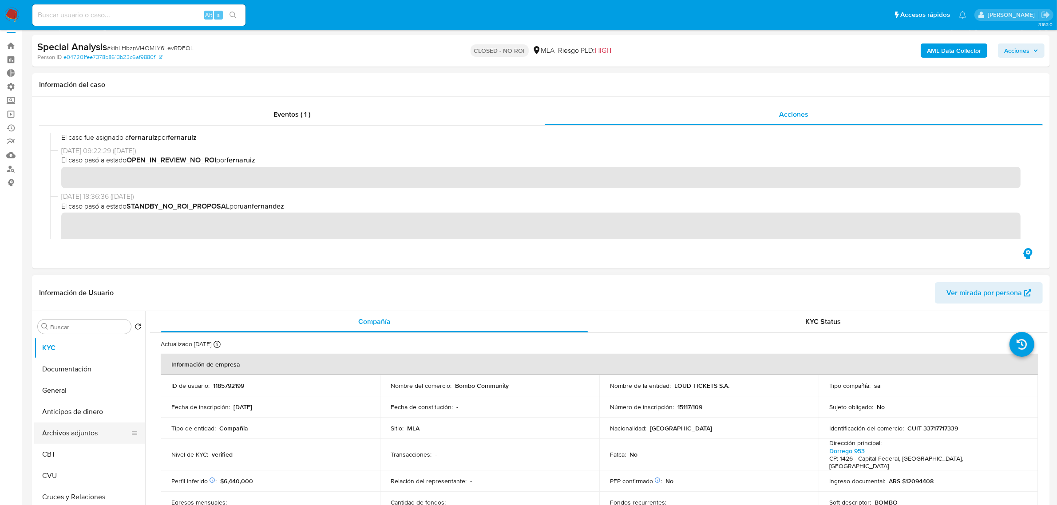
scroll to position [55, 0]
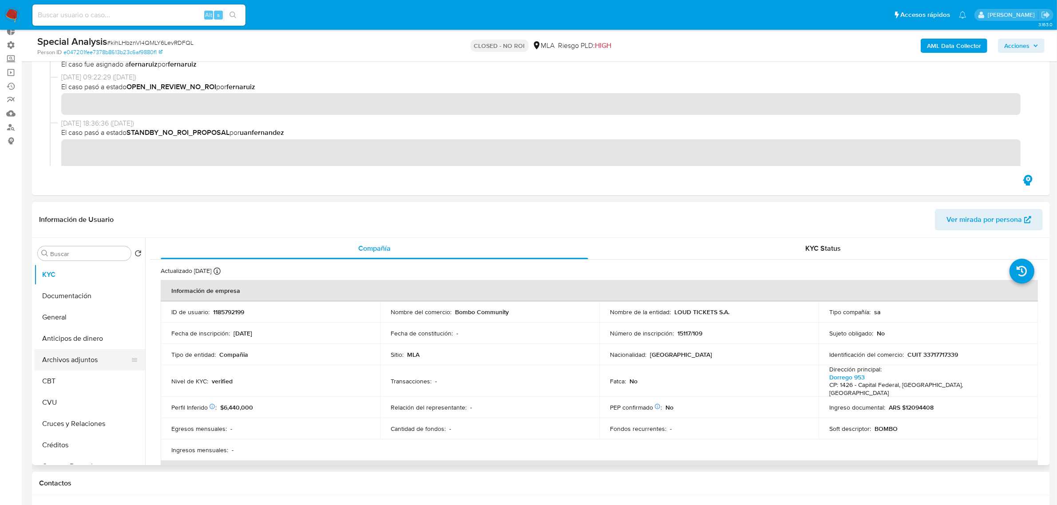
click at [84, 360] on button "Archivos adjuntos" at bounding box center [86, 359] width 104 height 21
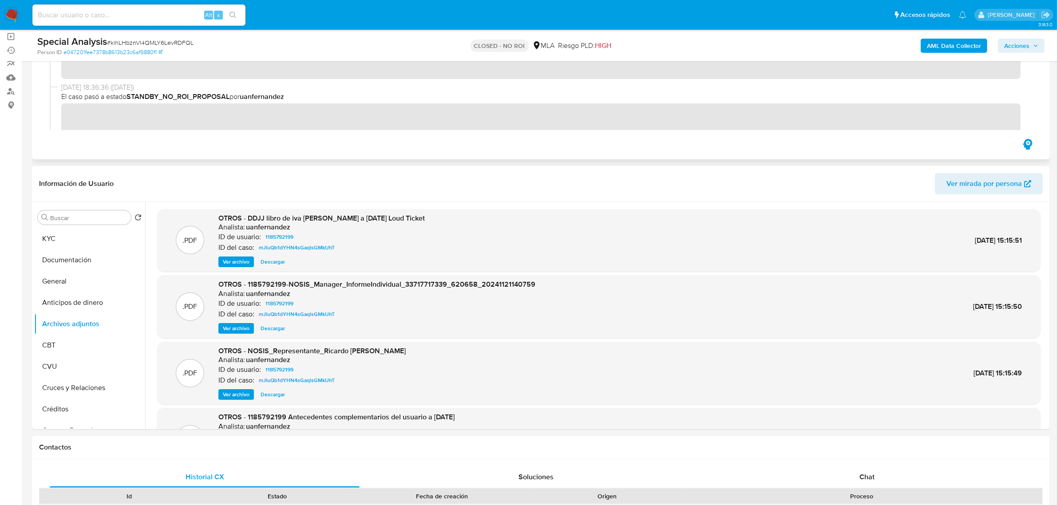
scroll to position [111, 0]
